Goal: Transaction & Acquisition: Purchase product/service

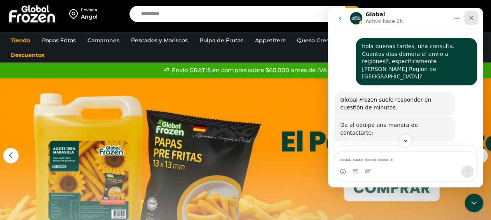
click at [470, 16] on icon "Cerrar" at bounding box center [471, 18] width 6 height 6
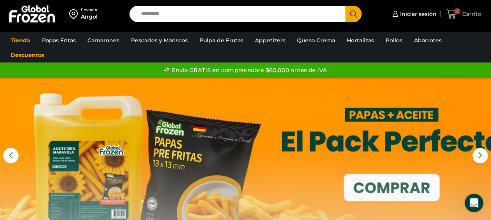
click at [449, 12] on icon at bounding box center [451, 14] width 10 height 10
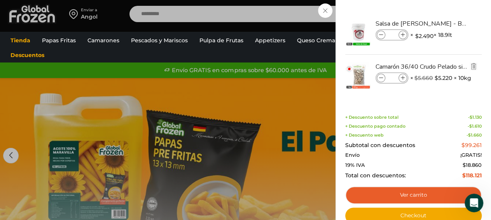
scroll to position [341, 0]
click at [379, 77] on icon at bounding box center [381, 78] width 4 height 4
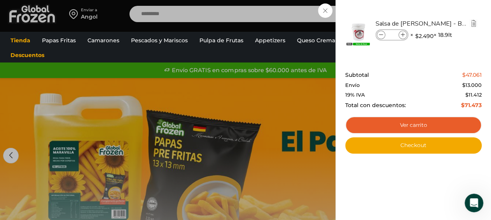
click at [401, 34] on icon at bounding box center [402, 35] width 4 height 4
type input "*"
click at [267, 52] on ul "Tienda Papas Fritas Papas Bastón Papas Especiales Camarones Camarones Crudos Pe…" at bounding box center [245, 48] width 481 height 30
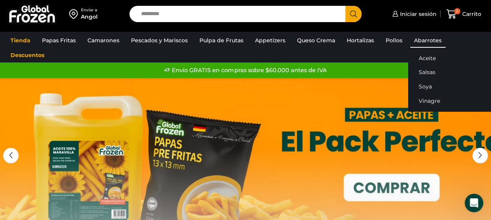
click at [417, 44] on link "Abarrotes" at bounding box center [427, 40] width 35 height 15
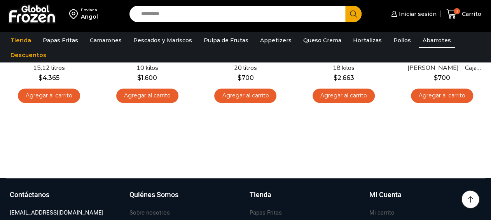
scroll to position [377, 0]
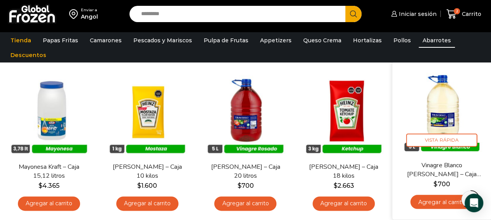
click at [447, 114] on img at bounding box center [441, 111] width 87 height 87
click at [435, 204] on link "Agregar al carrito" at bounding box center [441, 202] width 63 height 14
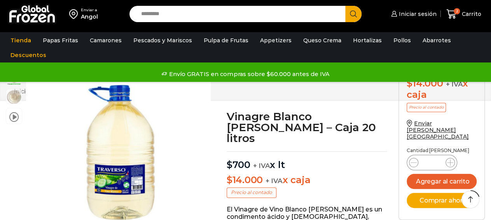
scroll to position [148, 0]
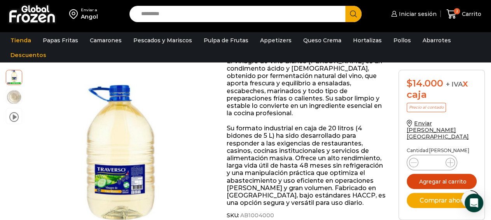
click at [441, 174] on button "Agregar al carrito" at bounding box center [441, 181] width 70 height 15
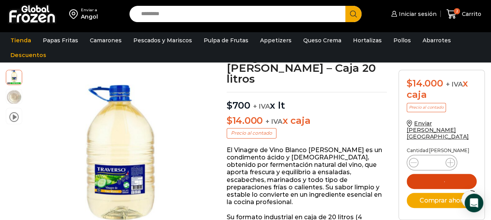
scroll to position [54, 0]
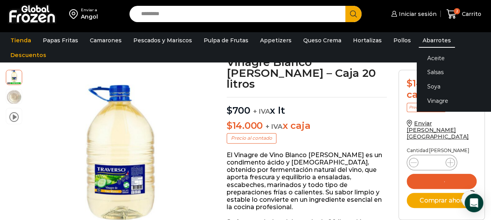
click at [418, 37] on link "Abarrotes" at bounding box center [436, 40] width 36 height 15
click at [423, 98] on link "Vinagre" at bounding box center [465, 101] width 98 height 14
click at [421, 99] on link "Vinagre" at bounding box center [465, 101] width 98 height 14
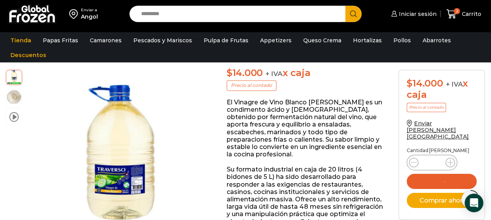
scroll to position [108, 0]
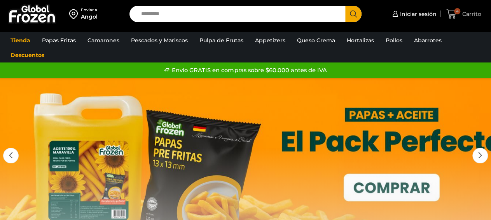
click at [449, 15] on icon at bounding box center [451, 13] width 10 height 9
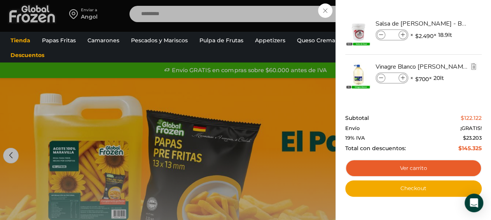
click at [380, 77] on icon at bounding box center [381, 78] width 4 height 4
type input "*"
click at [444, 7] on div "3 Carrito 3 3 Shopping Cart *" at bounding box center [463, 14] width 39 height 18
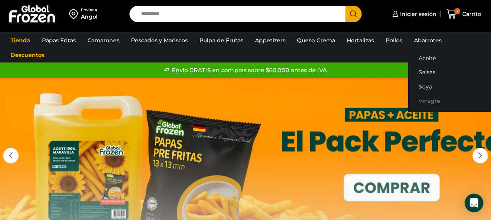
click at [421, 101] on link "Vinagre" at bounding box center [457, 101] width 98 height 14
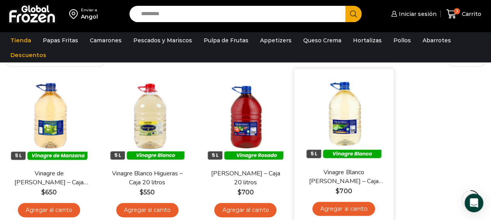
scroll to position [67, 0]
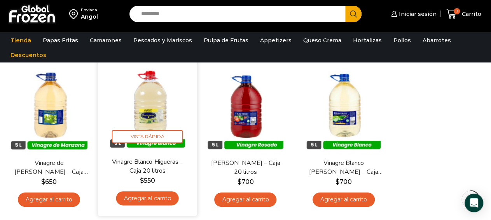
click at [152, 112] on img at bounding box center [147, 107] width 87 height 87
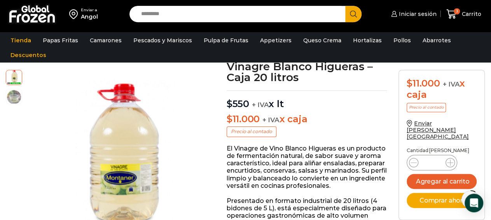
scroll to position [68, 0]
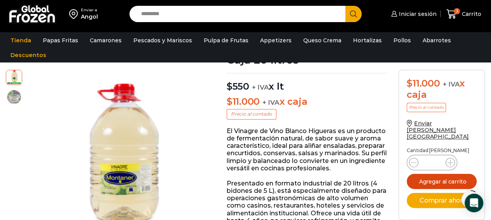
click at [440, 174] on button "Agregar al carrito" at bounding box center [441, 181] width 70 height 15
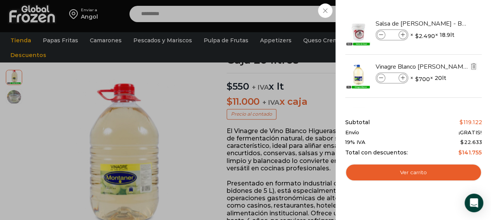
click at [380, 78] on icon at bounding box center [381, 78] width 4 height 4
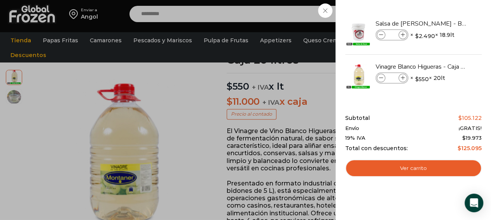
click at [444, 23] on div "3 Carrito 3 3 Shopping Cart *" at bounding box center [463, 14] width 39 height 18
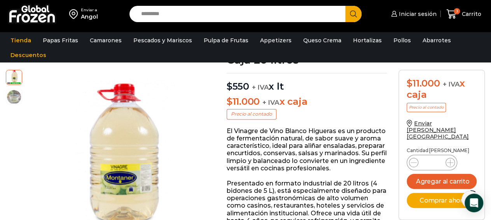
click at [203, 120] on div at bounding box center [112, 162] width 184 height 184
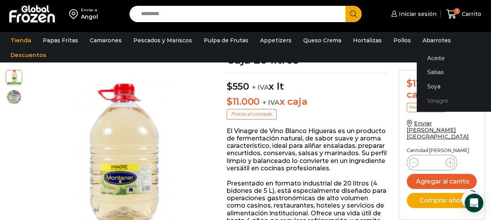
click at [421, 100] on link "Vinagre" at bounding box center [465, 101] width 98 height 14
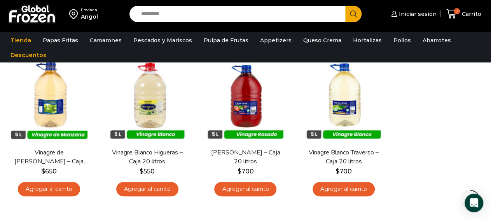
scroll to position [81, 0]
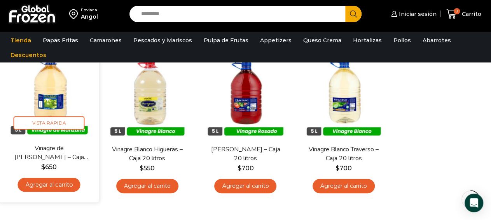
click at [51, 101] on img at bounding box center [48, 93] width 87 height 87
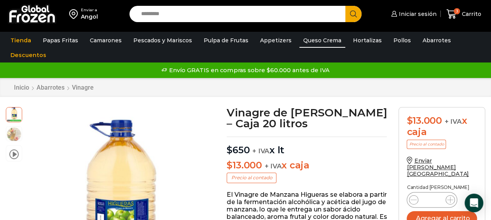
click at [303, 39] on link "Queso Crema" at bounding box center [322, 40] width 46 height 15
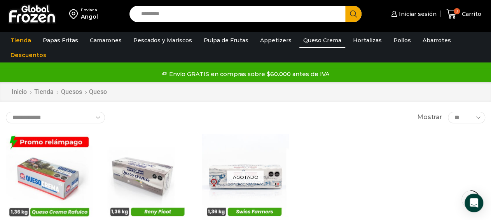
scroll to position [81, 0]
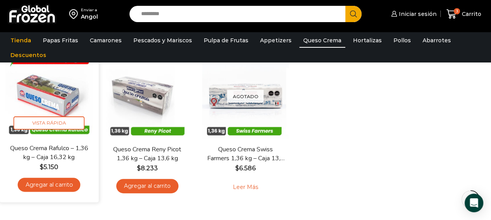
click at [60, 154] on link "Queso Crema Rafulco – 1,36 kg – Caja 16,32 kg" at bounding box center [49, 153] width 78 height 18
click at [52, 151] on link "Queso Crema Rafulco – 1,36 kg – Caja 16,32 kg" at bounding box center [49, 153] width 78 height 18
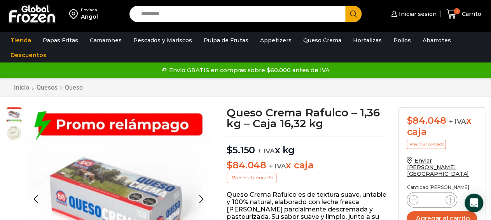
click at [18, 131] on img at bounding box center [14, 133] width 16 height 16
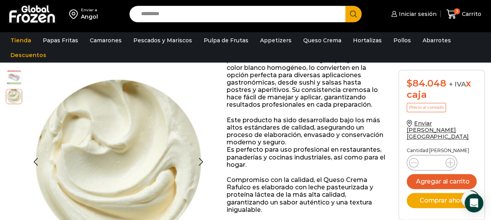
scroll to position [162, 0]
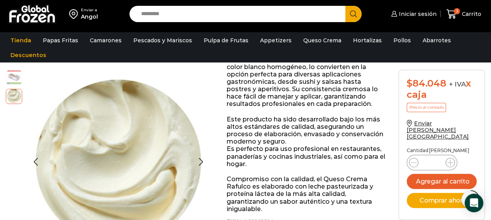
click at [12, 71] on img at bounding box center [14, 77] width 16 height 16
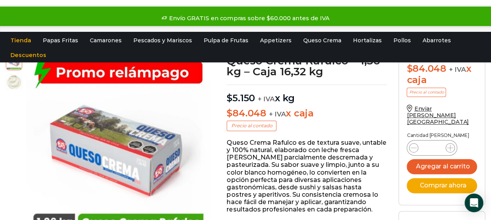
scroll to position [0, 0]
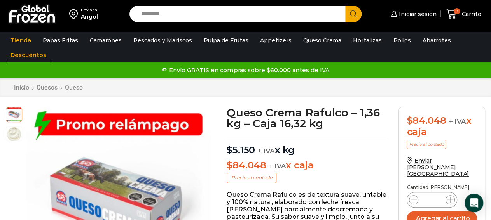
click at [35, 55] on link "Descuentos" at bounding box center [29, 55] width 44 height 15
